Goal: Task Accomplishment & Management: Use online tool/utility

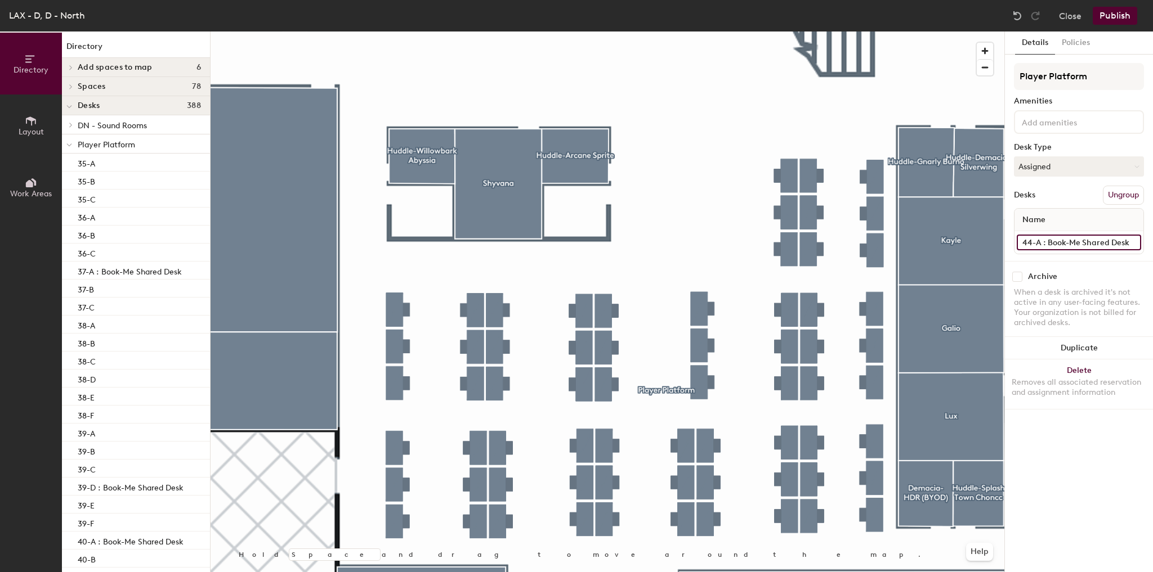
click at [1092, 235] on input "44-A : Book-Me Shared Desk" at bounding box center [1079, 243] width 124 height 16
type input "44-A"
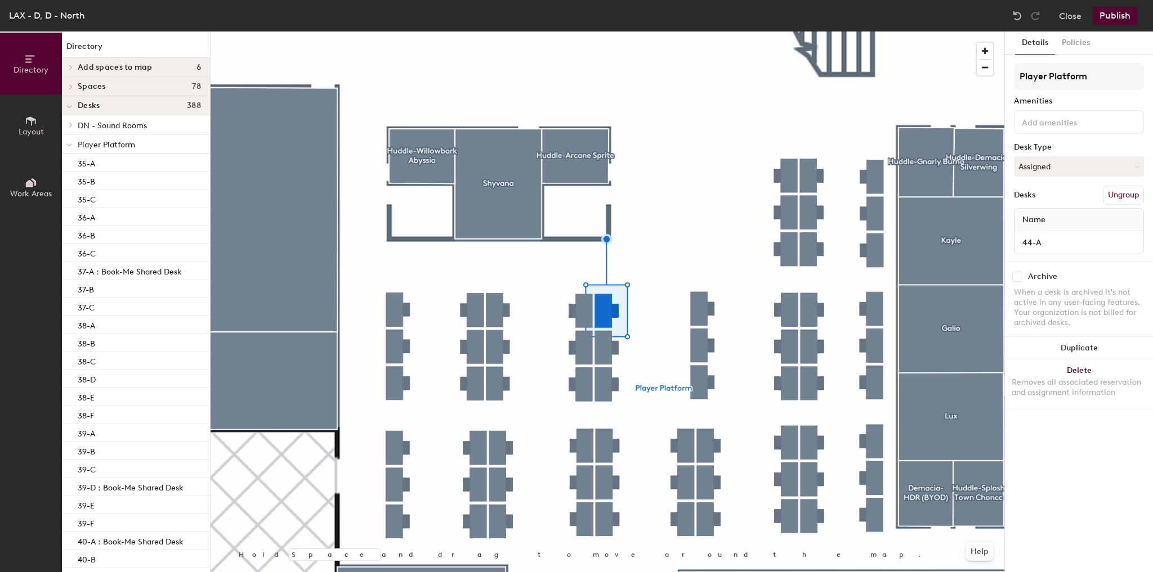
click at [1115, 8] on button "Publish" at bounding box center [1115, 16] width 44 height 18
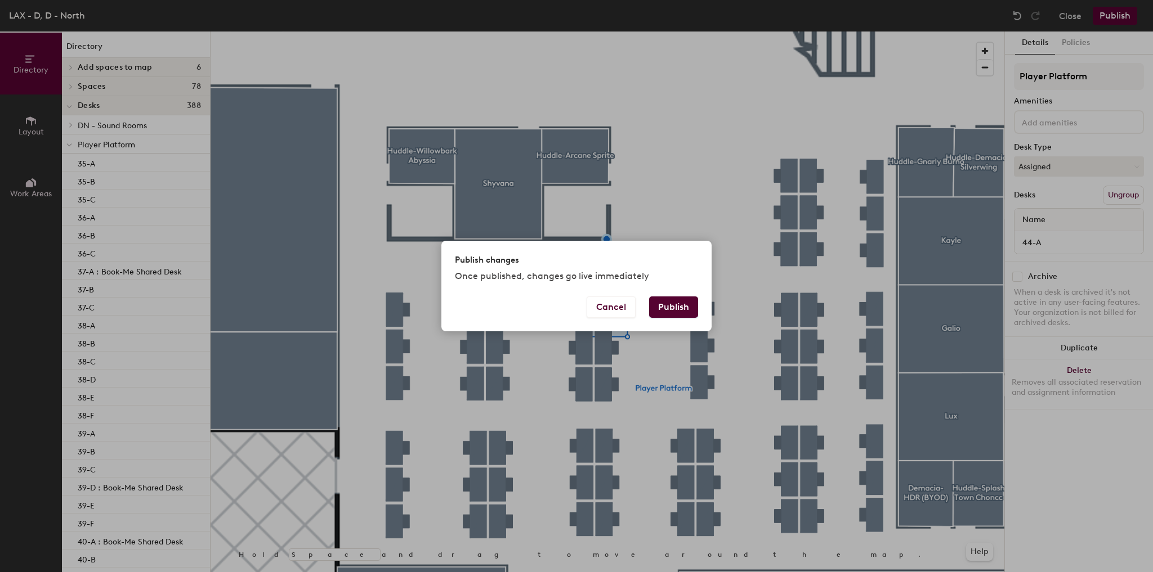
click at [668, 309] on button "Publish" at bounding box center [673, 307] width 49 height 21
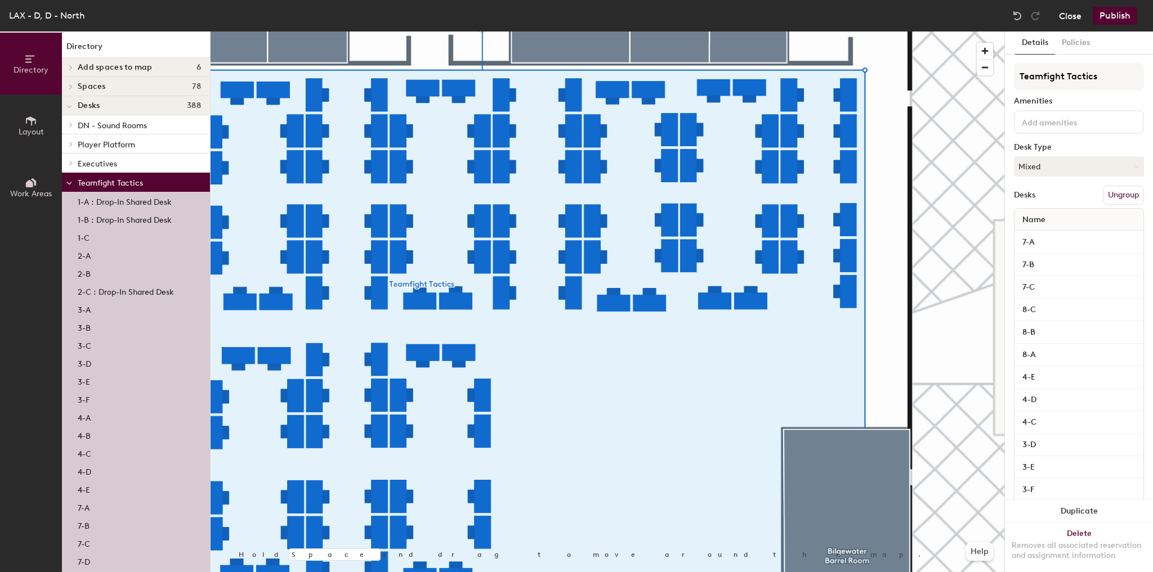
click at [882, 32] on div at bounding box center [608, 32] width 794 height 0
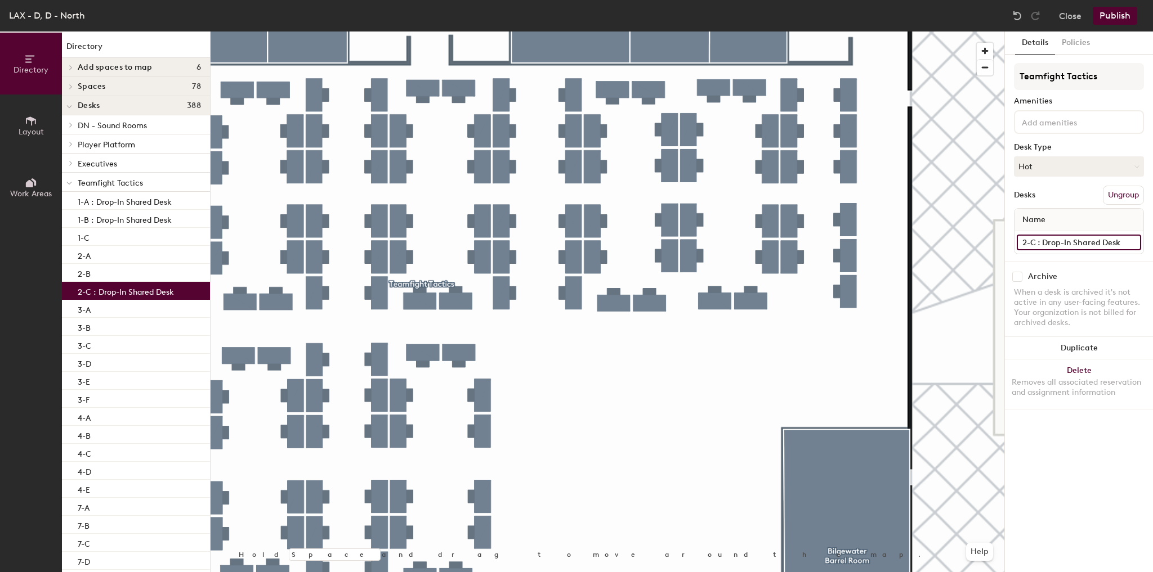
click at [1062, 239] on input "2-C : Drop-In Shared Desk" at bounding box center [1079, 243] width 124 height 16
type input "2-C"
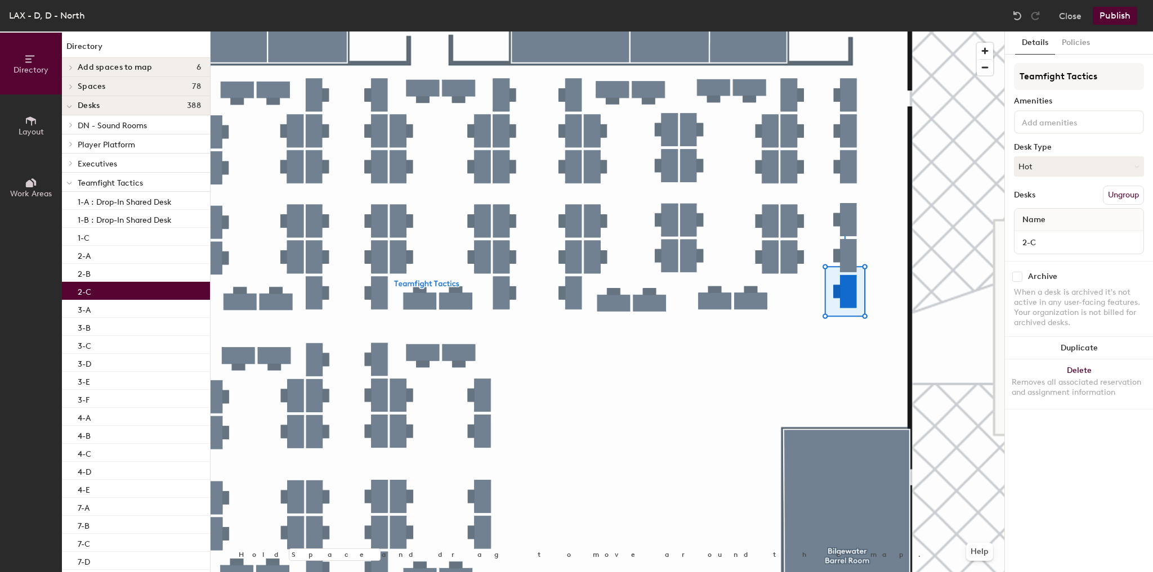
click at [1115, 16] on button "Publish" at bounding box center [1115, 16] width 44 height 18
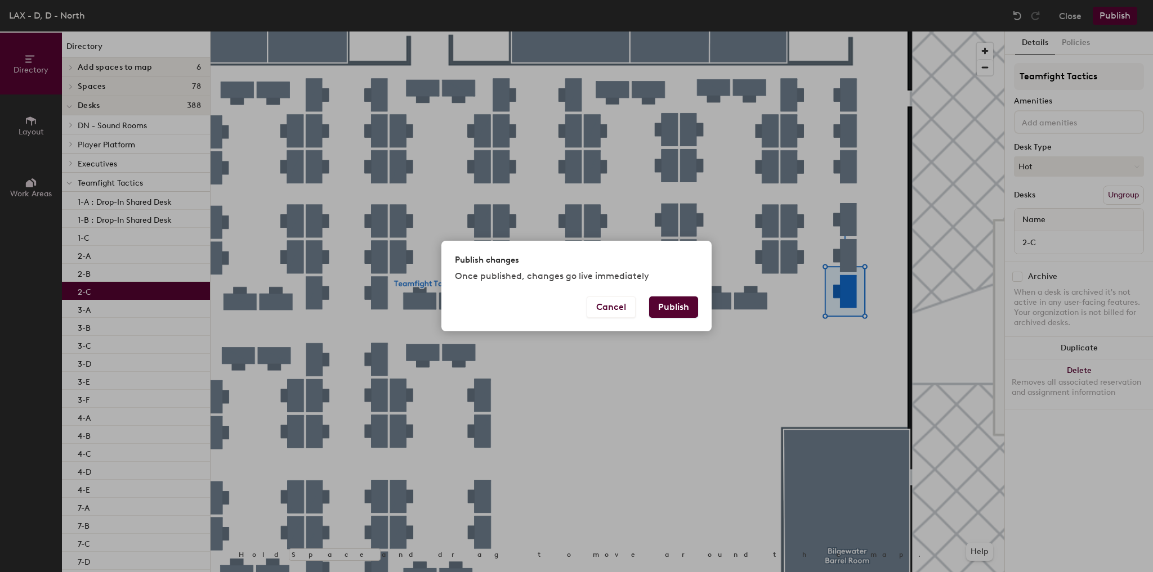
click at [674, 310] on button "Publish" at bounding box center [673, 307] width 49 height 21
